Goal: Communication & Community: Answer question/provide support

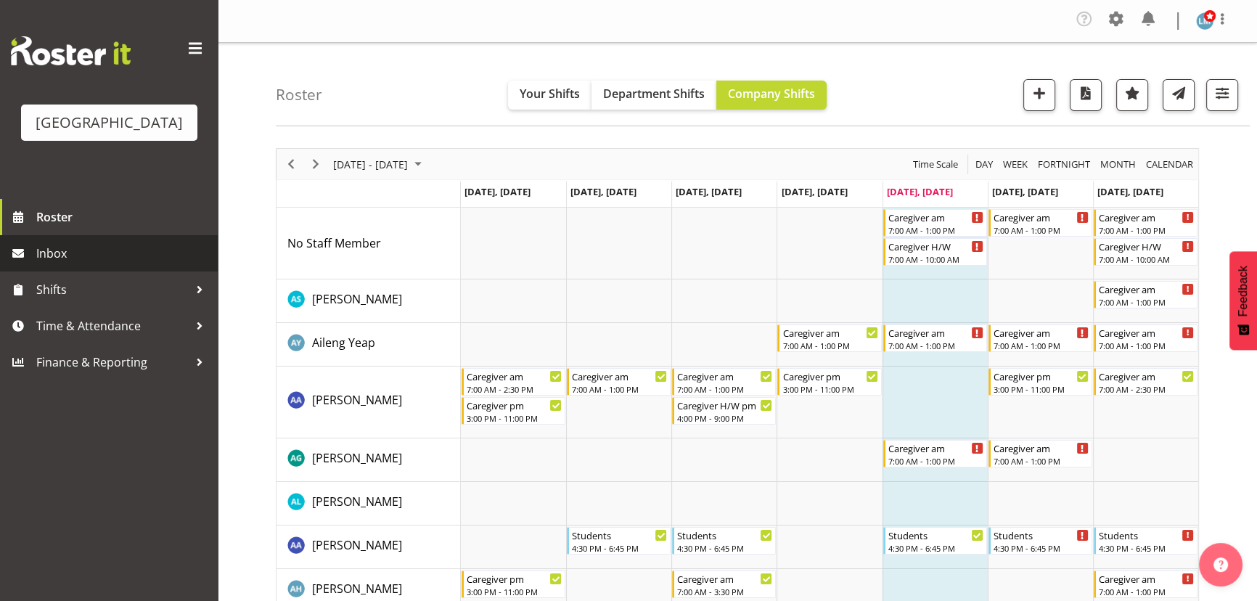
drag, startPoint x: 33, startPoint y: 272, endPoint x: 106, endPoint y: 267, distance: 72.8
click at [34, 271] on link "Inbox" at bounding box center [109, 253] width 218 height 36
click at [59, 264] on span "Inbox" at bounding box center [123, 253] width 174 height 22
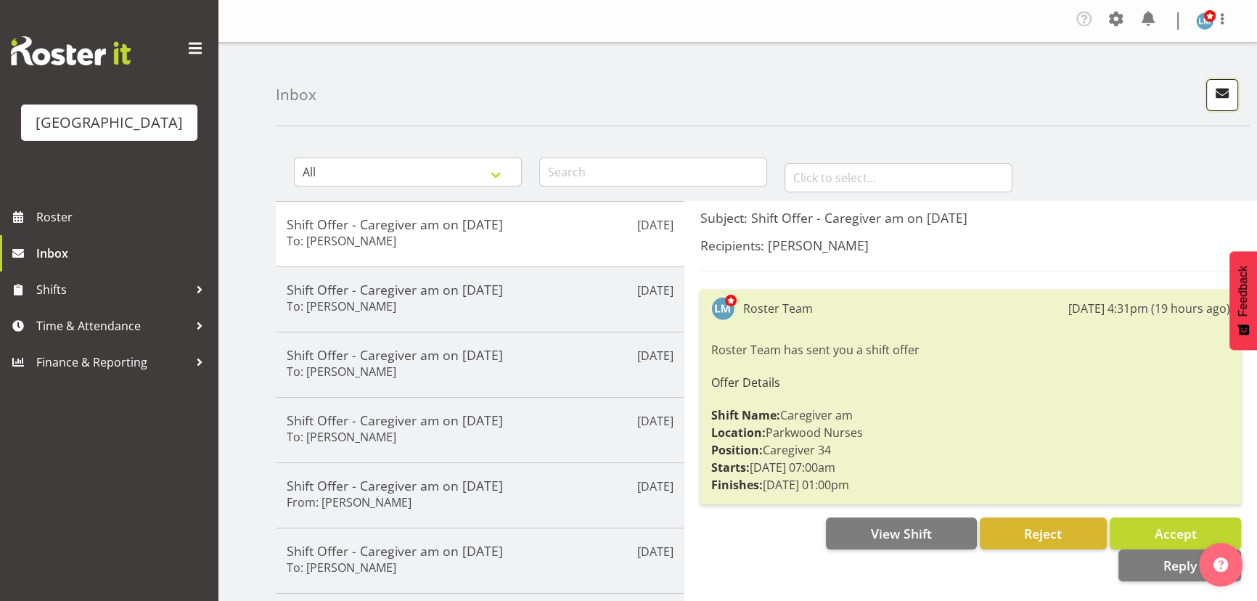
click at [1222, 94] on span "button" at bounding box center [1222, 92] width 19 height 19
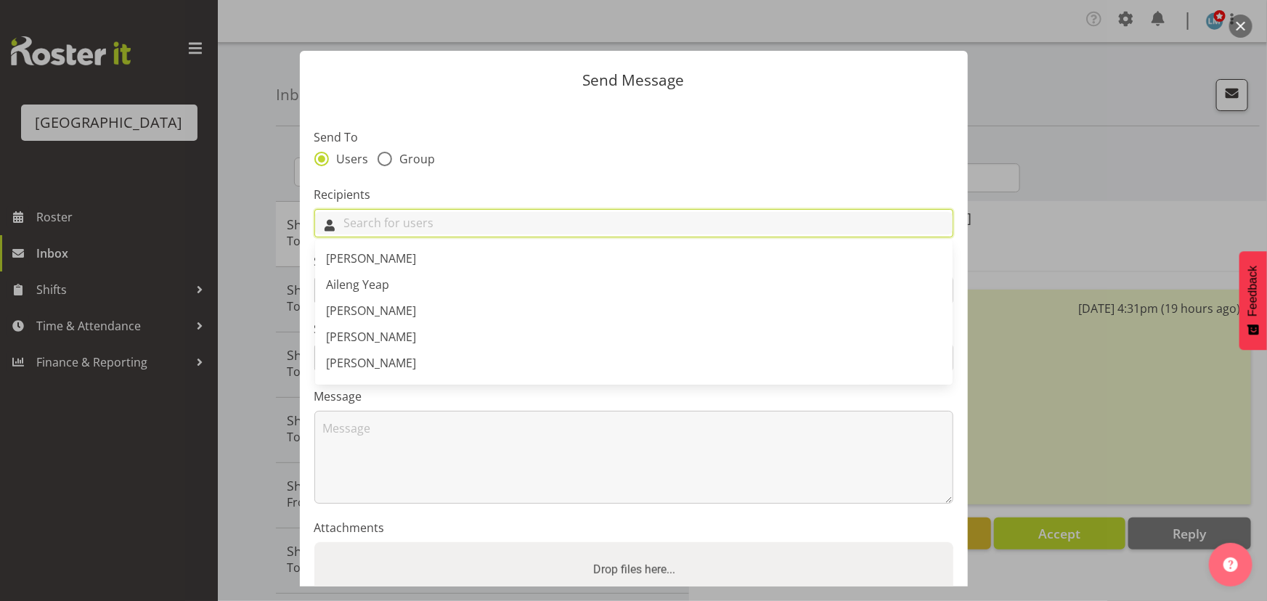
click at [478, 216] on input "text" at bounding box center [633, 223] width 637 height 23
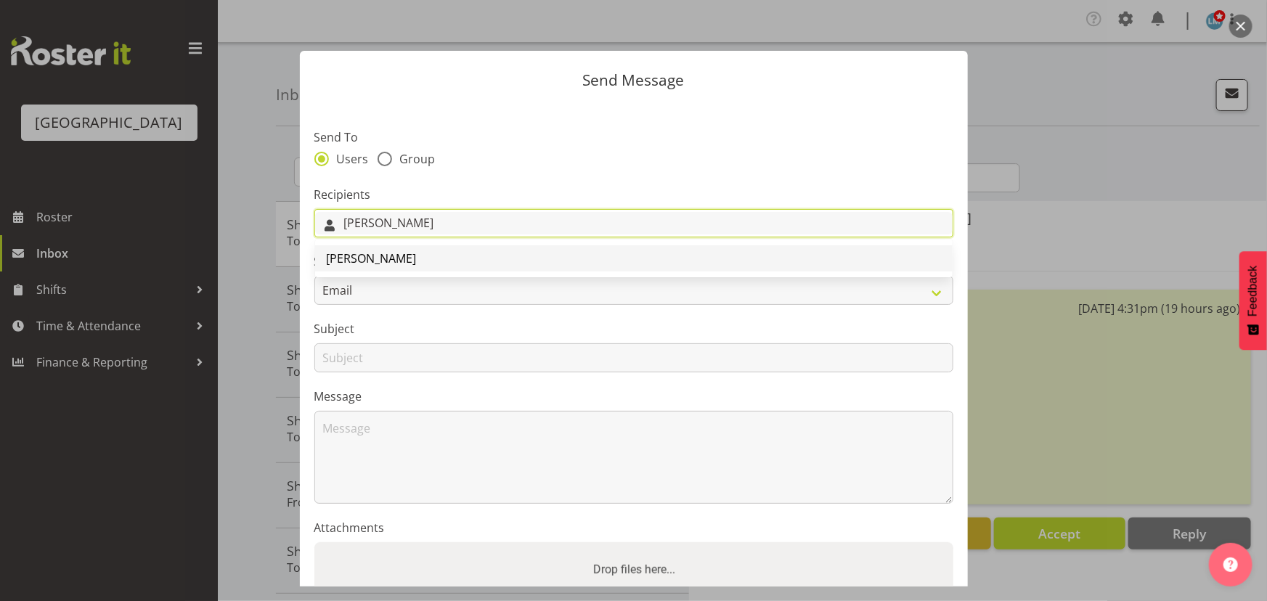
type input "[PERSON_NAME]"
click at [432, 261] on link "[PERSON_NAME]" at bounding box center [633, 258] width 637 height 26
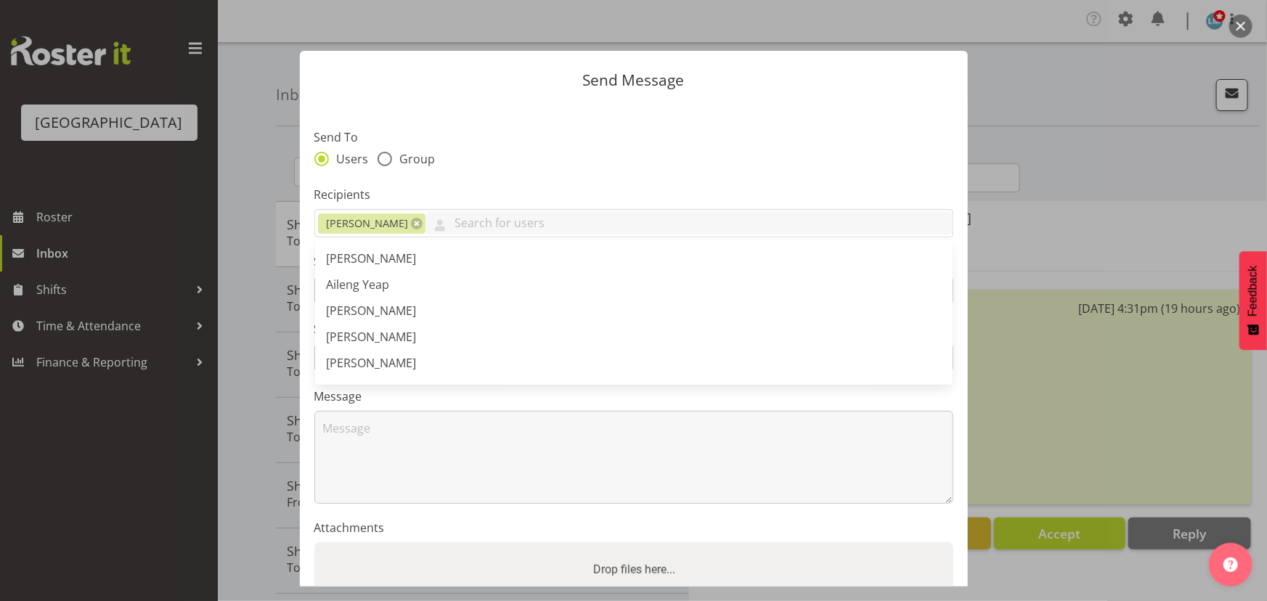
drag, startPoint x: 484, startPoint y: 164, endPoint x: 479, endPoint y: 183, distance: 19.4
click at [484, 166] on div "Users Group" at bounding box center [633, 161] width 639 height 19
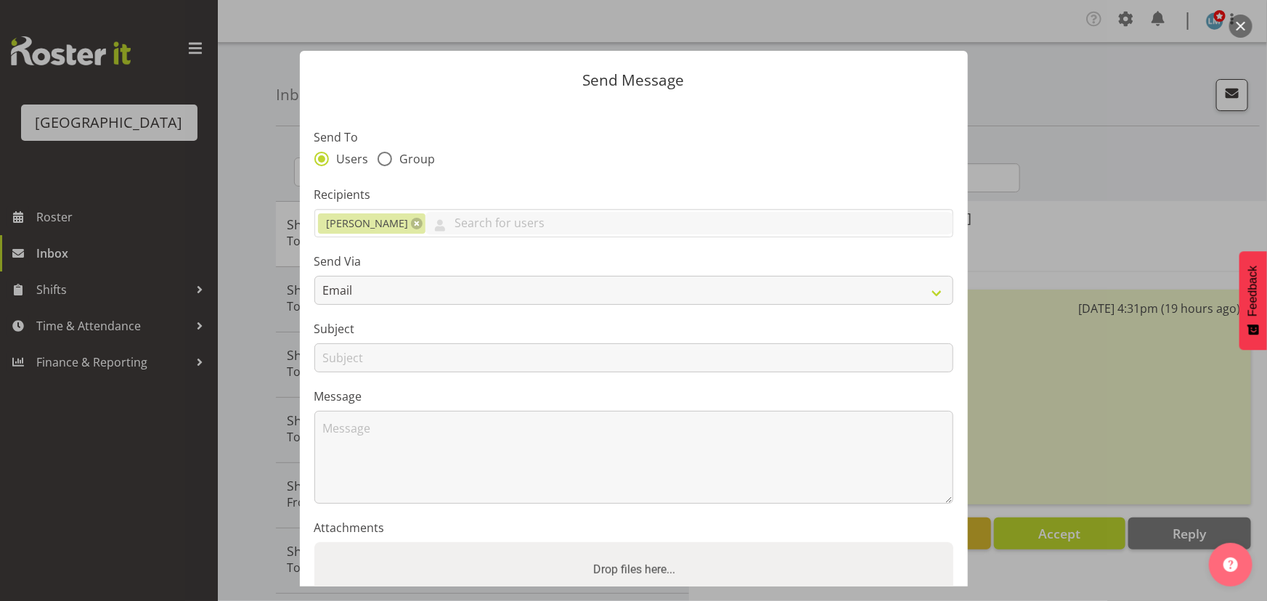
click at [442, 274] on div "Send Via Email SMS" at bounding box center [633, 279] width 639 height 52
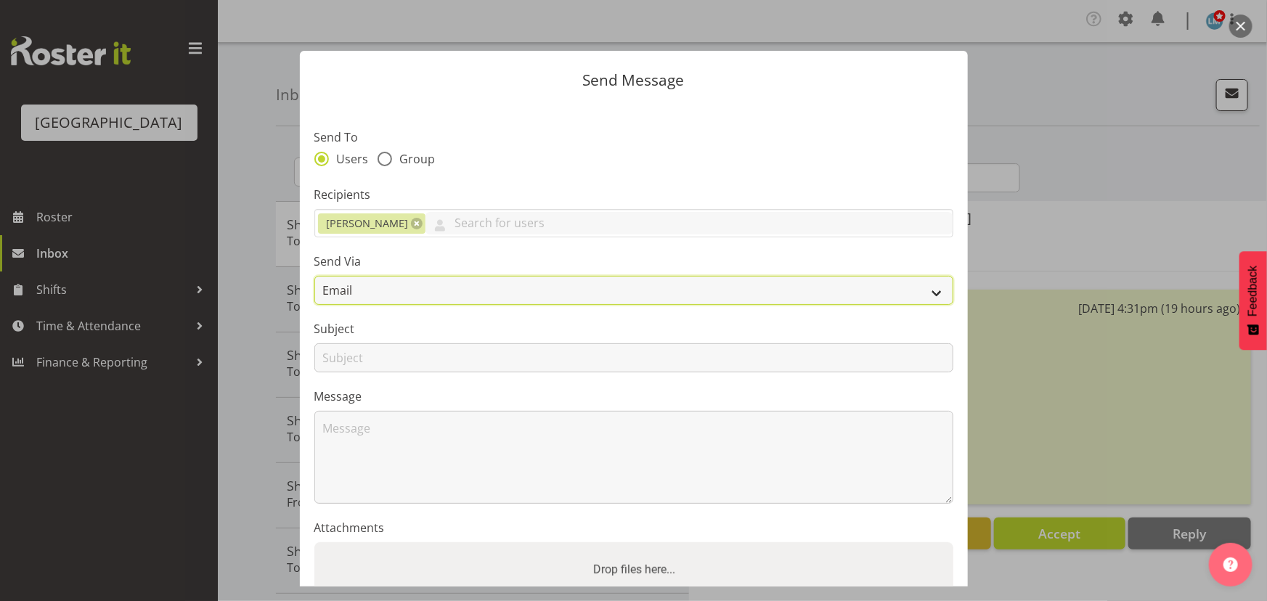
click at [445, 291] on select "Email SMS" at bounding box center [633, 290] width 639 height 29
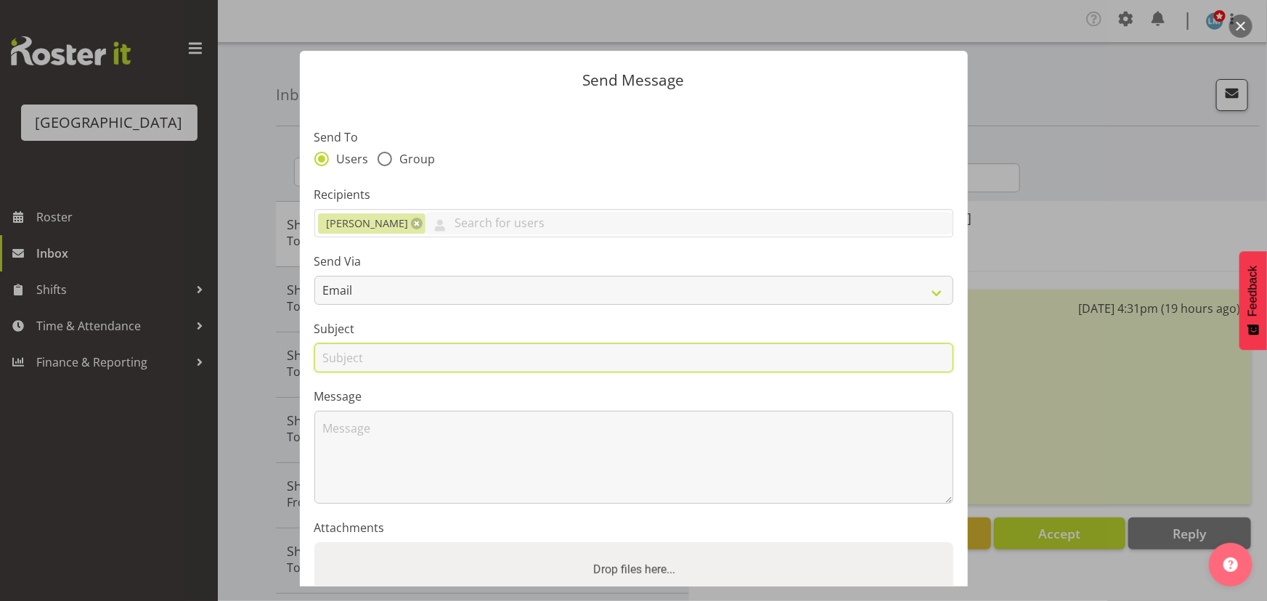
click at [444, 350] on input "text" at bounding box center [633, 357] width 639 height 29
type input "[DATE]"
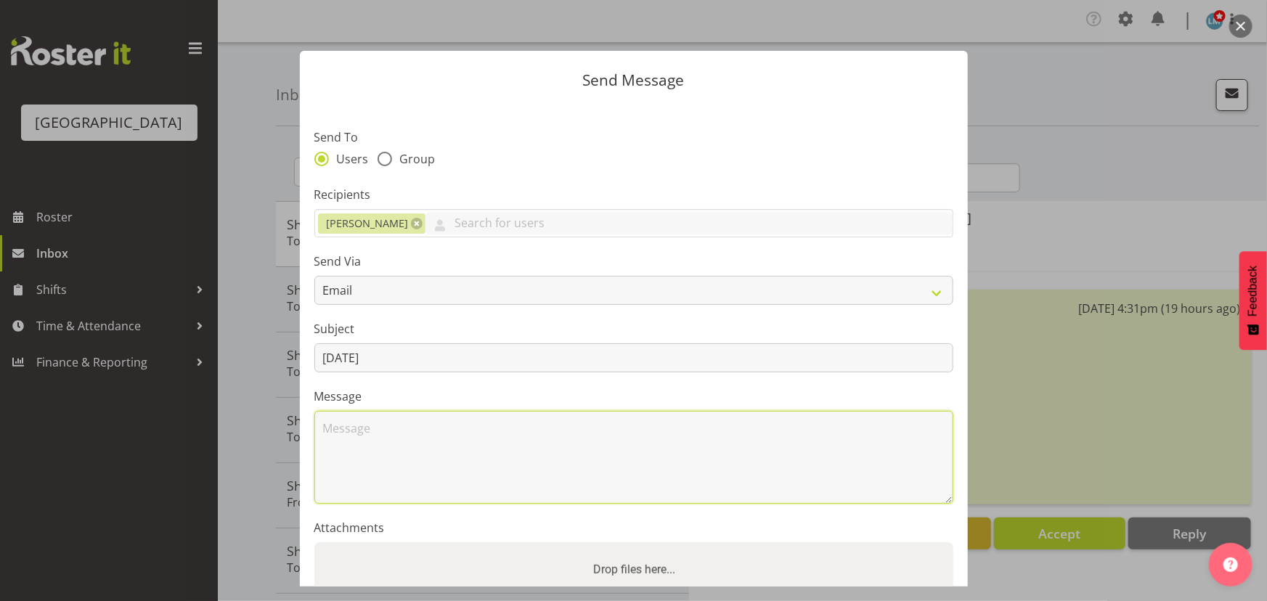
drag, startPoint x: 380, startPoint y: 465, endPoint x: 387, endPoint y: 460, distance: 8.9
click at [380, 461] on textarea at bounding box center [633, 457] width 639 height 93
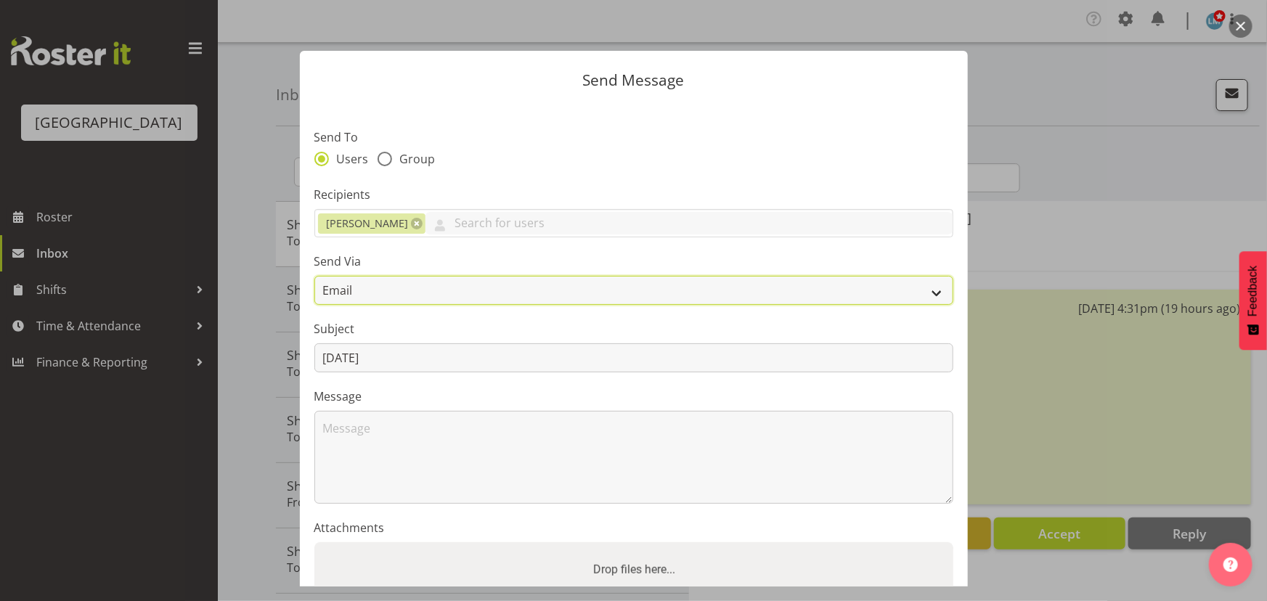
click at [356, 280] on select "Email SMS" at bounding box center [633, 290] width 639 height 29
select select "sms"
click at [314, 276] on select "Email SMS" at bounding box center [633, 290] width 639 height 29
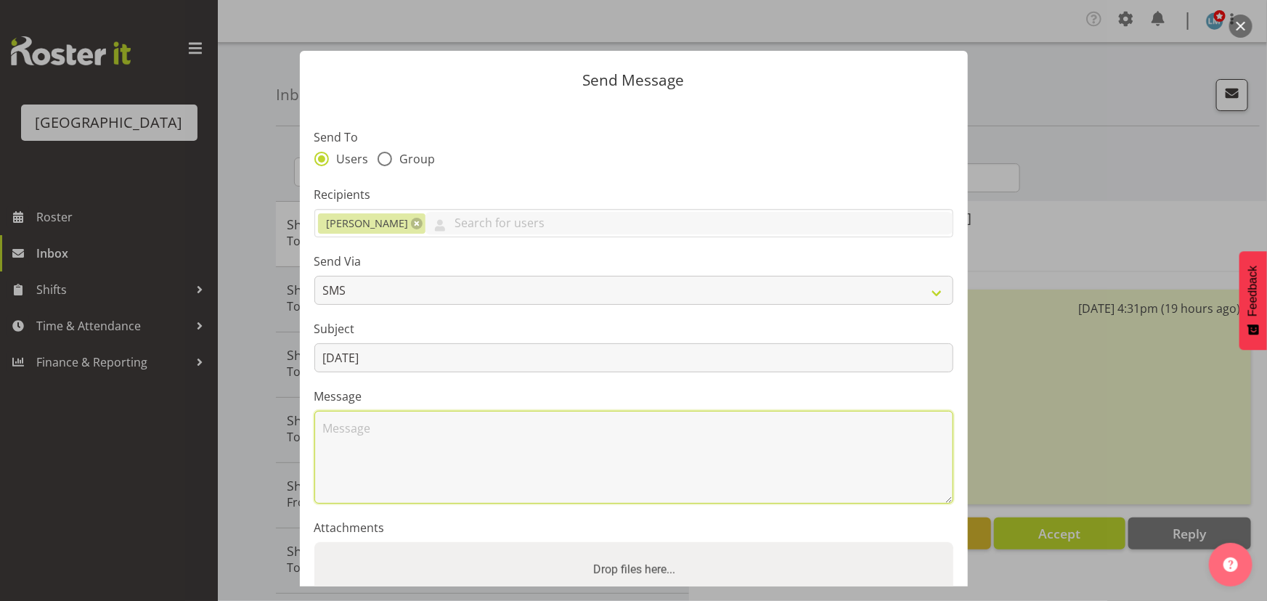
click at [375, 432] on textarea at bounding box center [633, 457] width 639 height 93
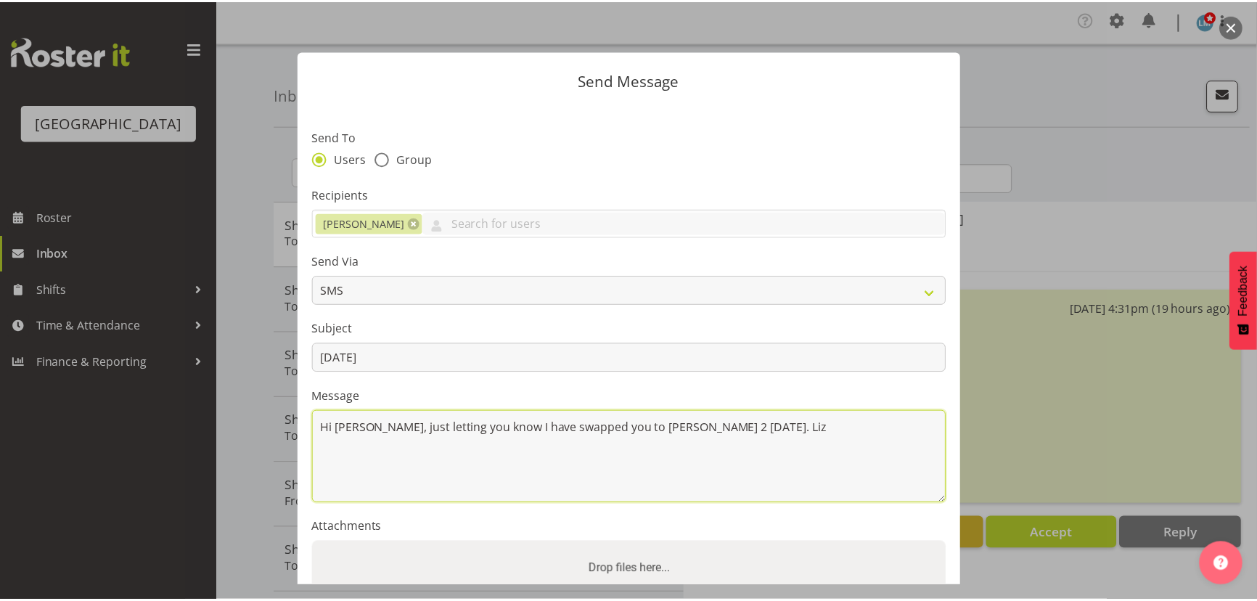
scroll to position [126, 0]
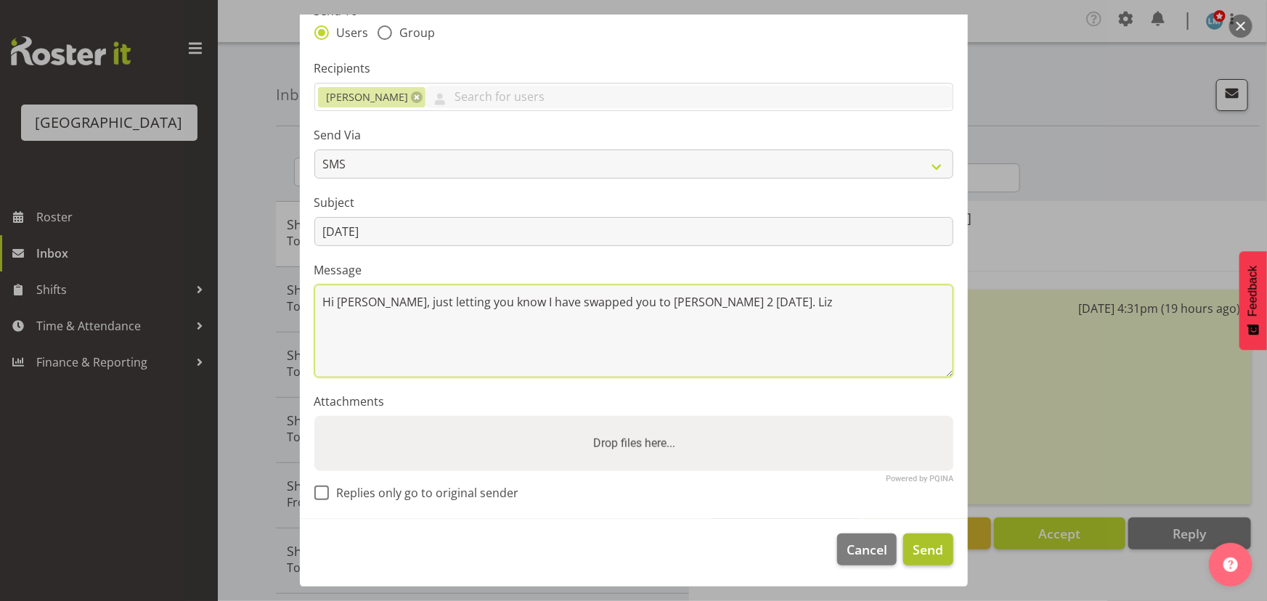
type textarea "Hi [PERSON_NAME], just letting you know I have swapped you to [PERSON_NAME] 2 […"
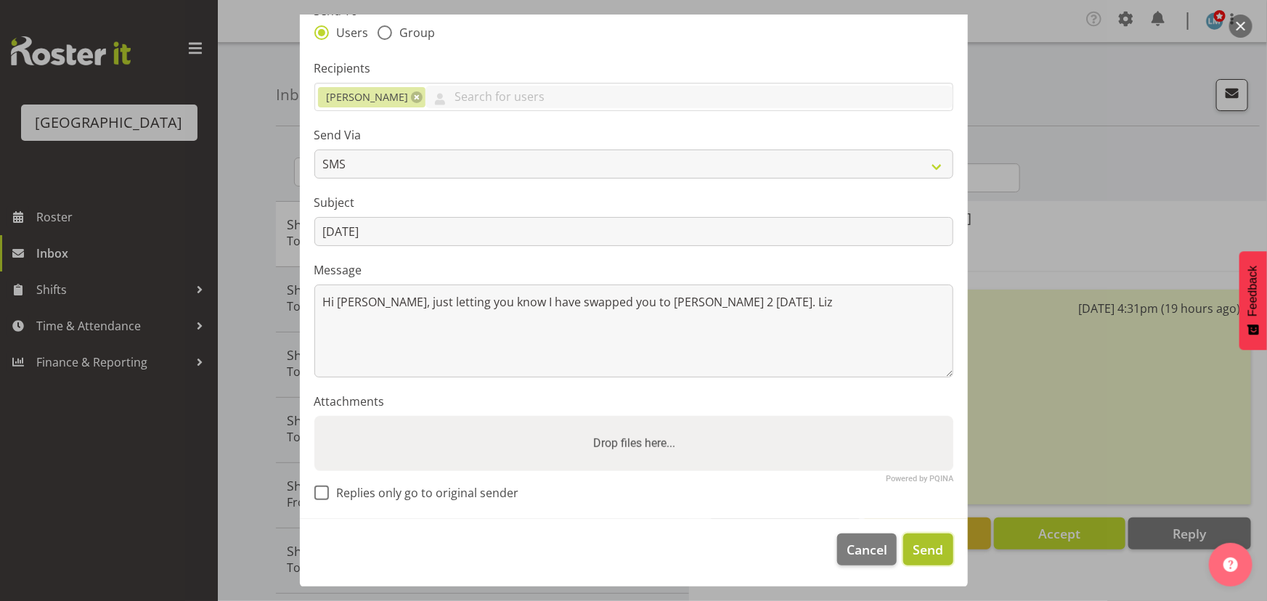
click at [903, 542] on button "Send" at bounding box center [927, 550] width 49 height 32
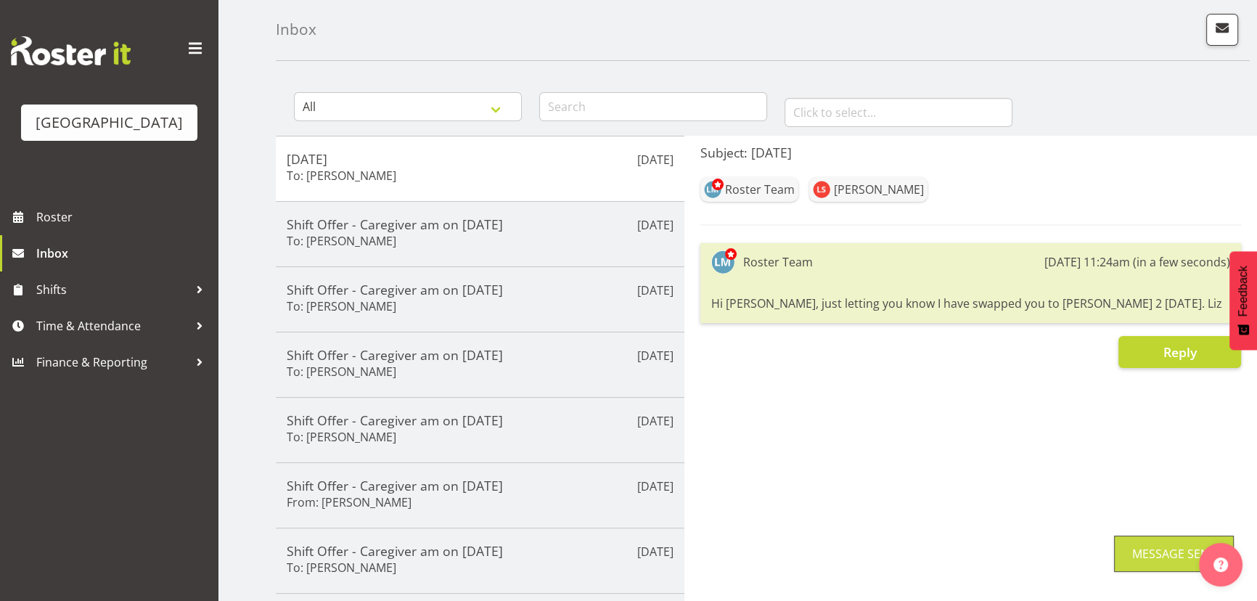
scroll to position [0, 0]
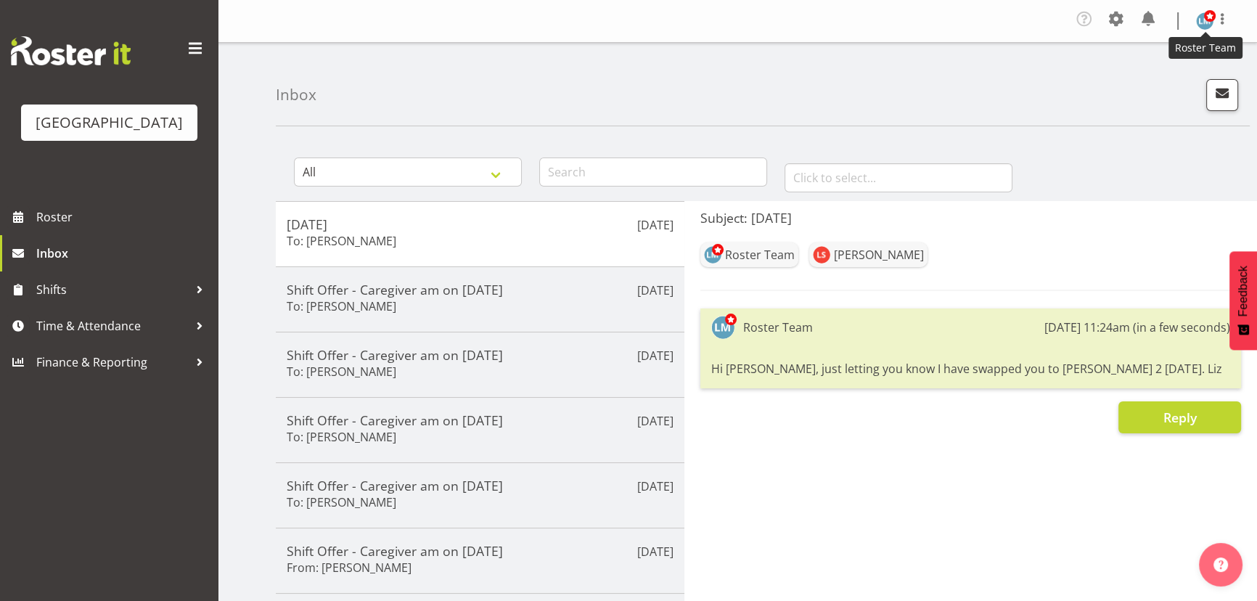
click at [1204, 20] on span at bounding box center [1210, 16] width 12 height 12
click at [1168, 75] on link "Log Out" at bounding box center [1161, 80] width 139 height 26
